Goal: Find specific page/section: Find specific page/section

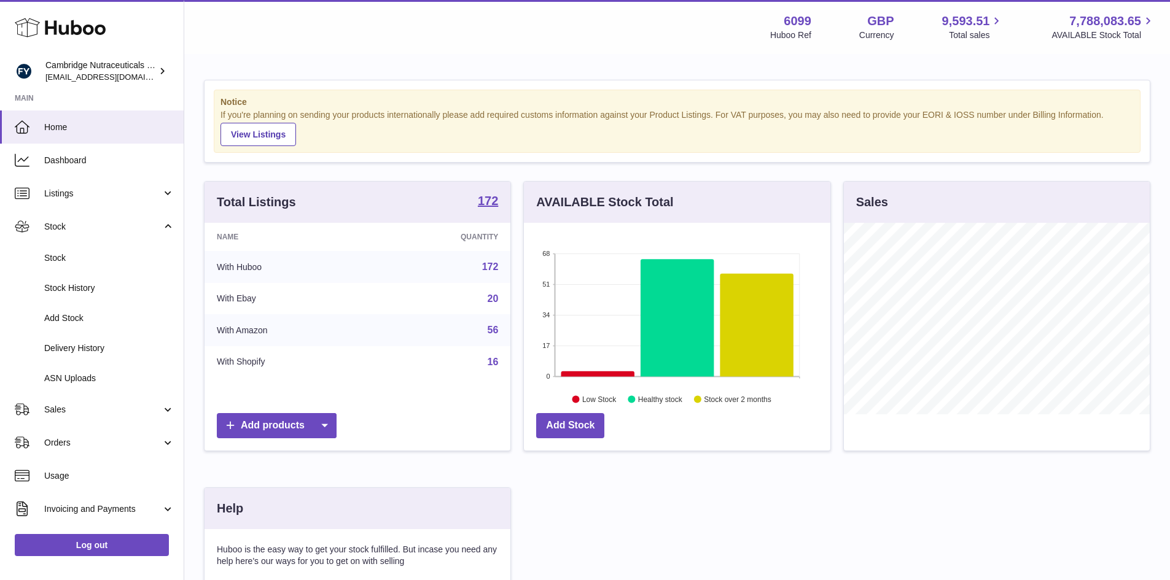
scroll to position [192, 306]
click at [84, 406] on span "Sales" at bounding box center [102, 410] width 117 height 12
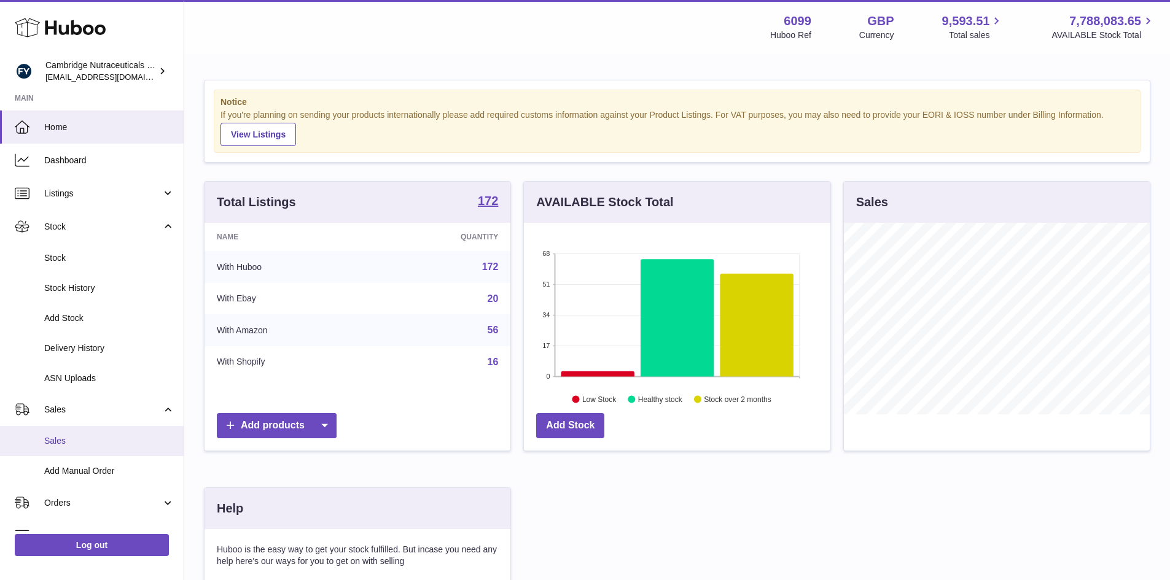
click at [84, 432] on link "Sales" at bounding box center [92, 441] width 184 height 30
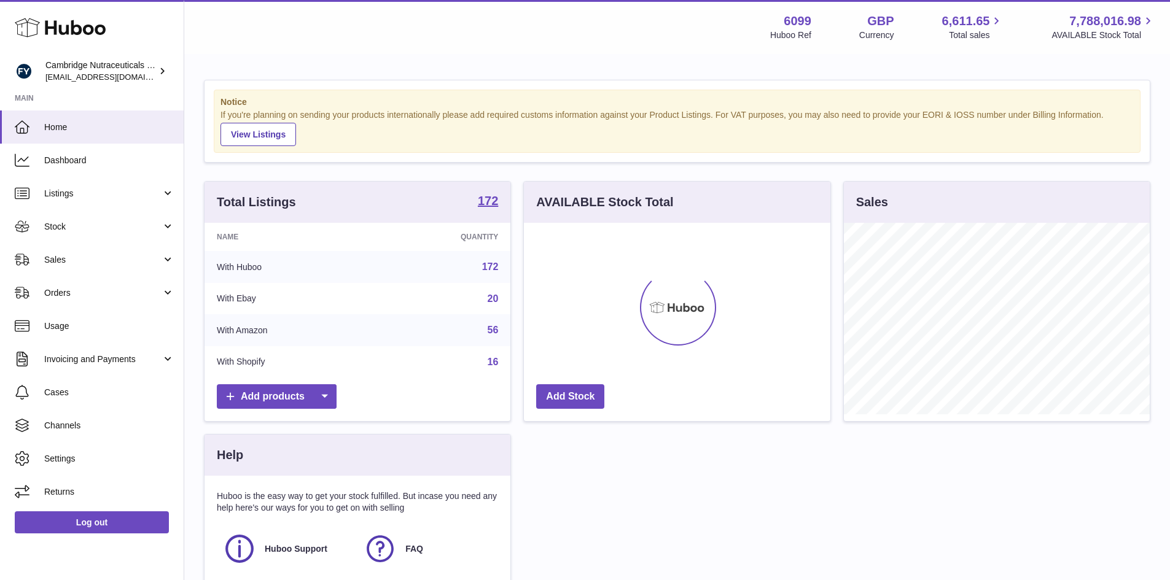
scroll to position [192, 306]
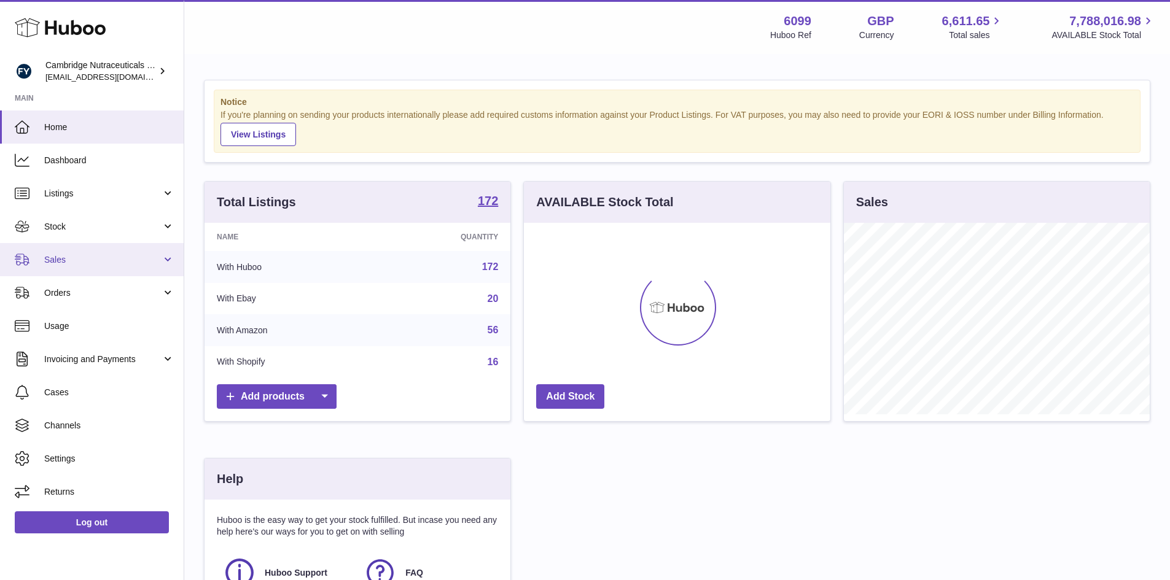
click at [80, 258] on span "Sales" at bounding box center [102, 260] width 117 height 12
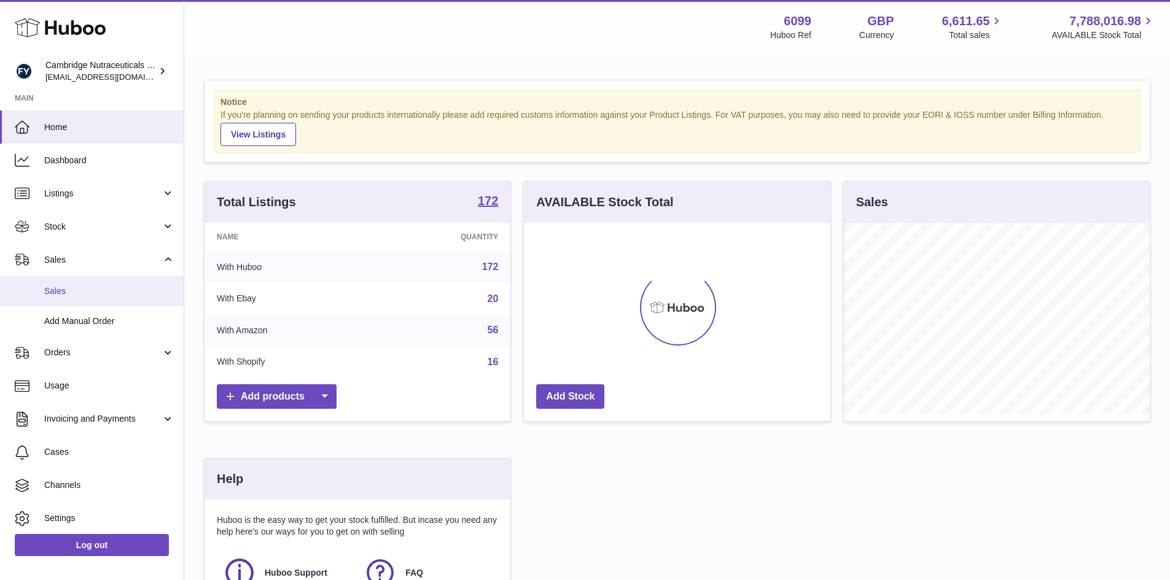
click at [82, 292] on span "Sales" at bounding box center [109, 291] width 130 height 12
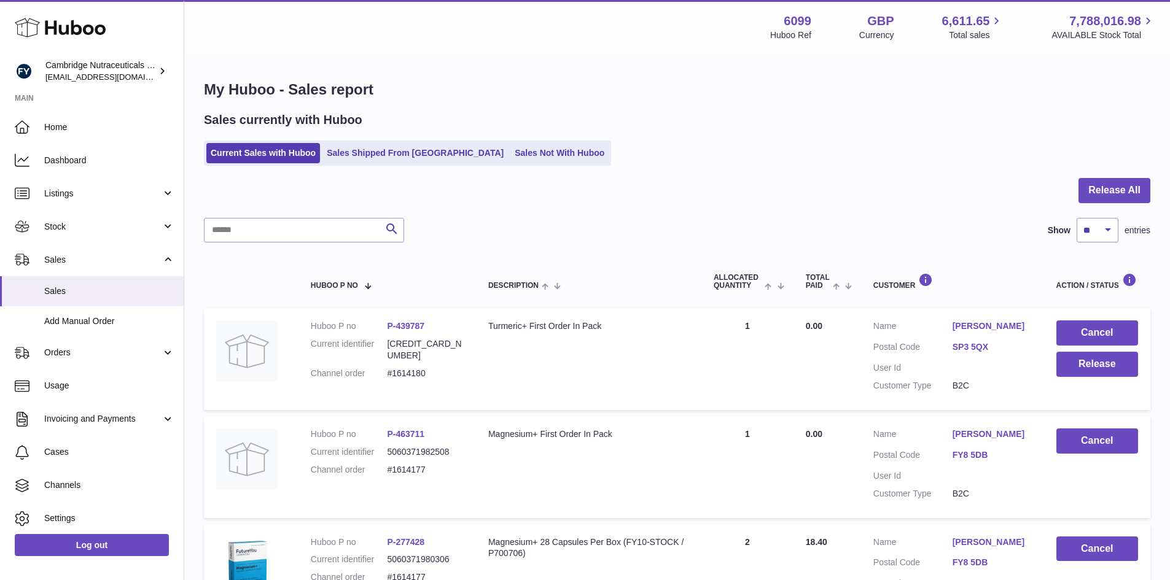
click at [510, 150] on link "Sales Not With Huboo" at bounding box center [559, 153] width 98 height 20
